Goal: Information Seeking & Learning: Check status

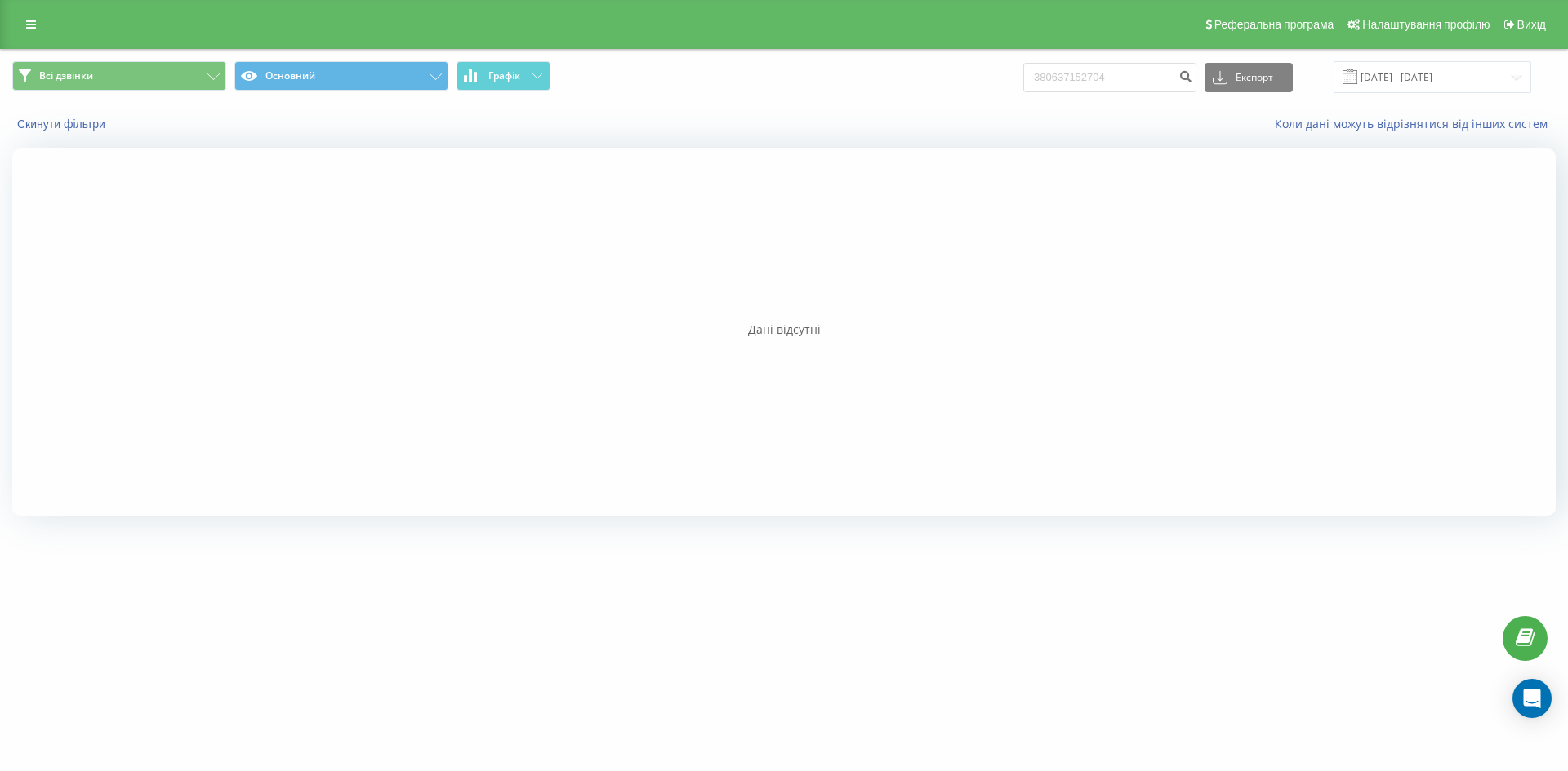
click at [1061, 77] on input "380637152704" at bounding box center [1109, 77] width 173 height 29
type input "0637152704"
click at [1126, 79] on input "0637152704" at bounding box center [1109, 77] width 173 height 29
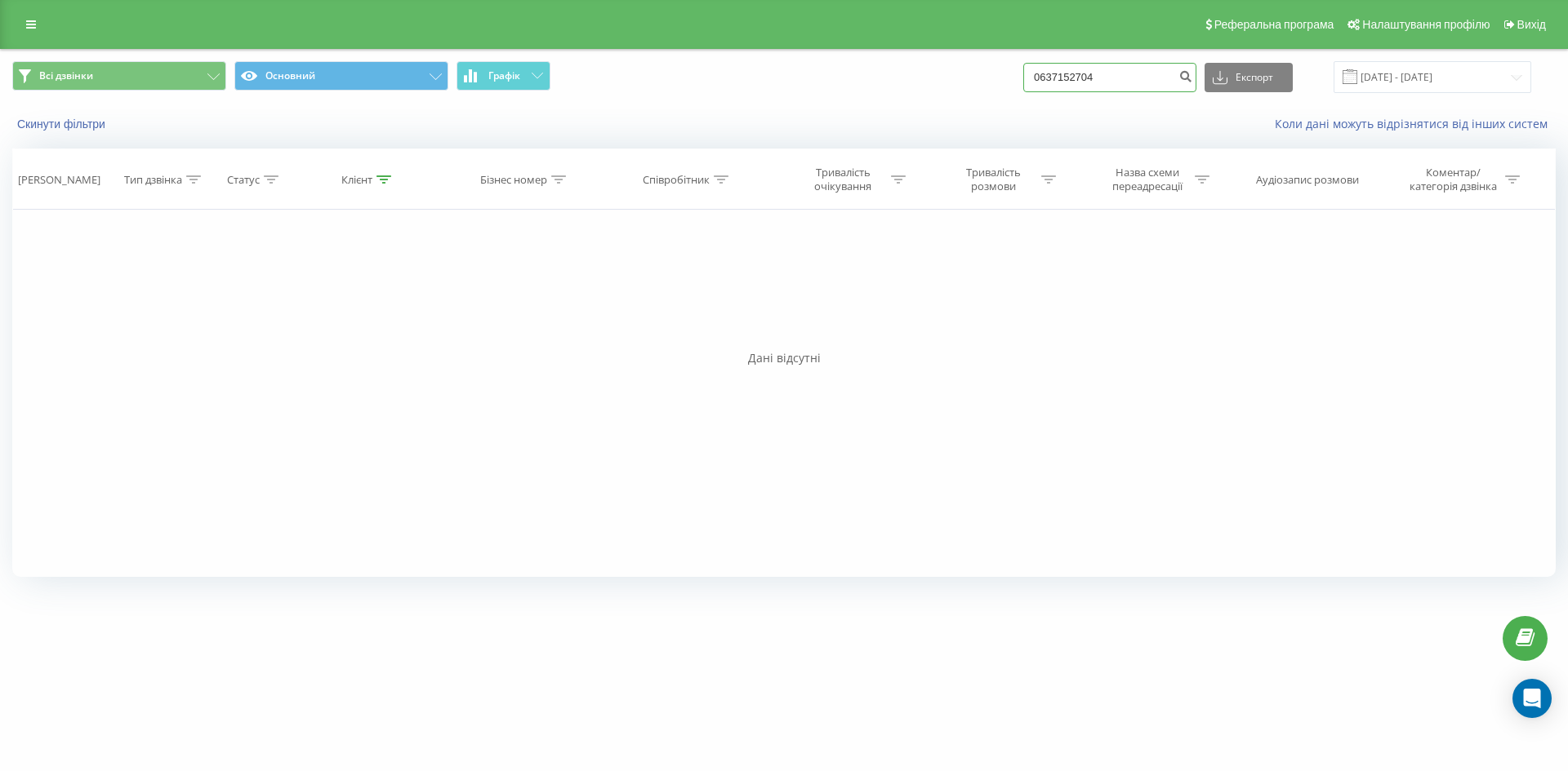
drag, startPoint x: 1121, startPoint y: 73, endPoint x: 954, endPoint y: 83, distance: 167.3
click at [954, 83] on div "Всі дзвінки Основний Графік 0637152704 Експорт .csv .xls .xlsx 21.05.2025 - 21.…" at bounding box center [784, 77] width 1544 height 32
paste input "380661792322"
click at [1061, 79] on input "380661792322" at bounding box center [1109, 77] width 173 height 29
type input "0661792322"
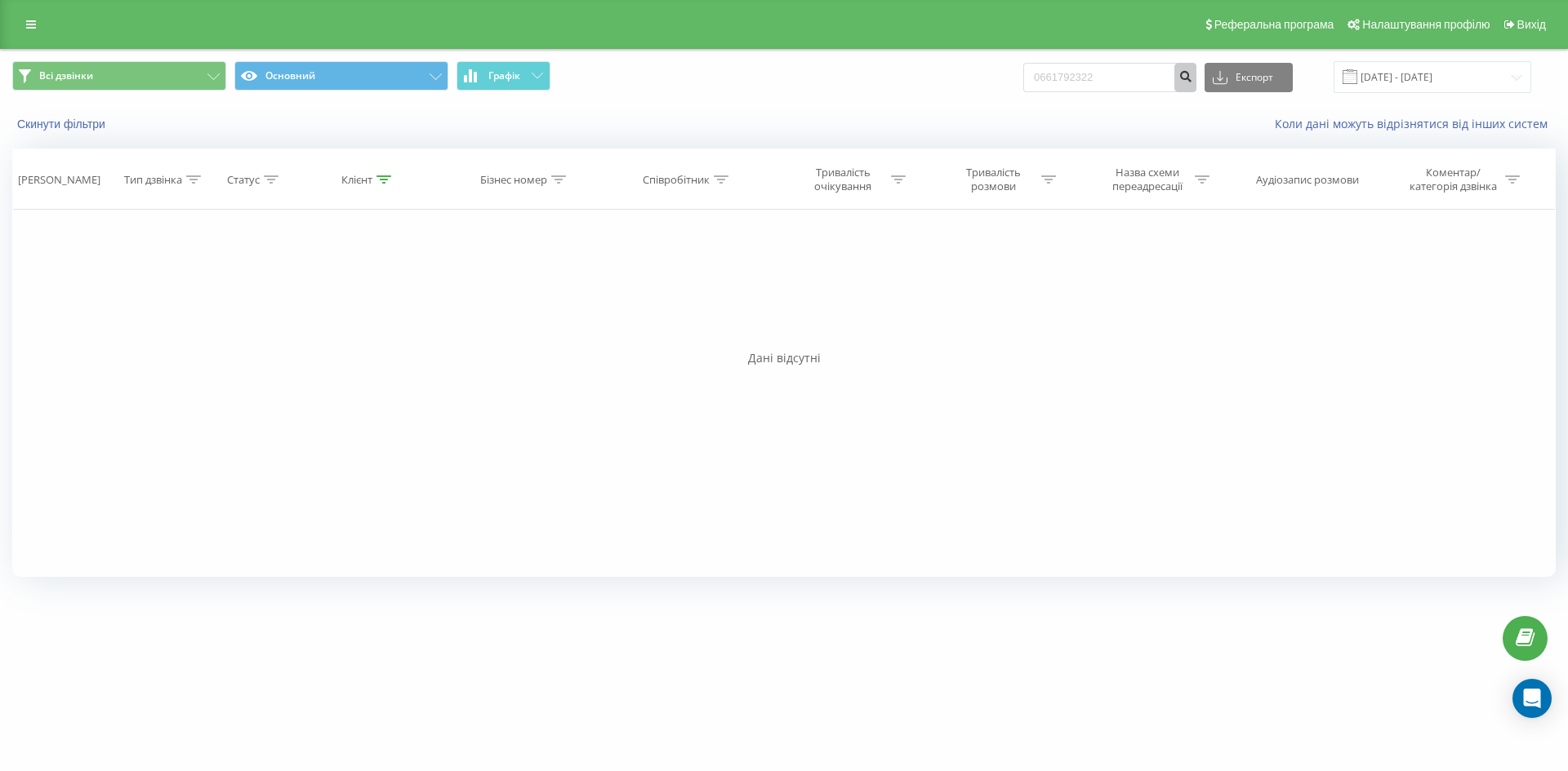
click at [1193, 74] on icon "submit" at bounding box center [1185, 74] width 14 height 10
